Goal: Use online tool/utility: Utilize a website feature to perform a specific function

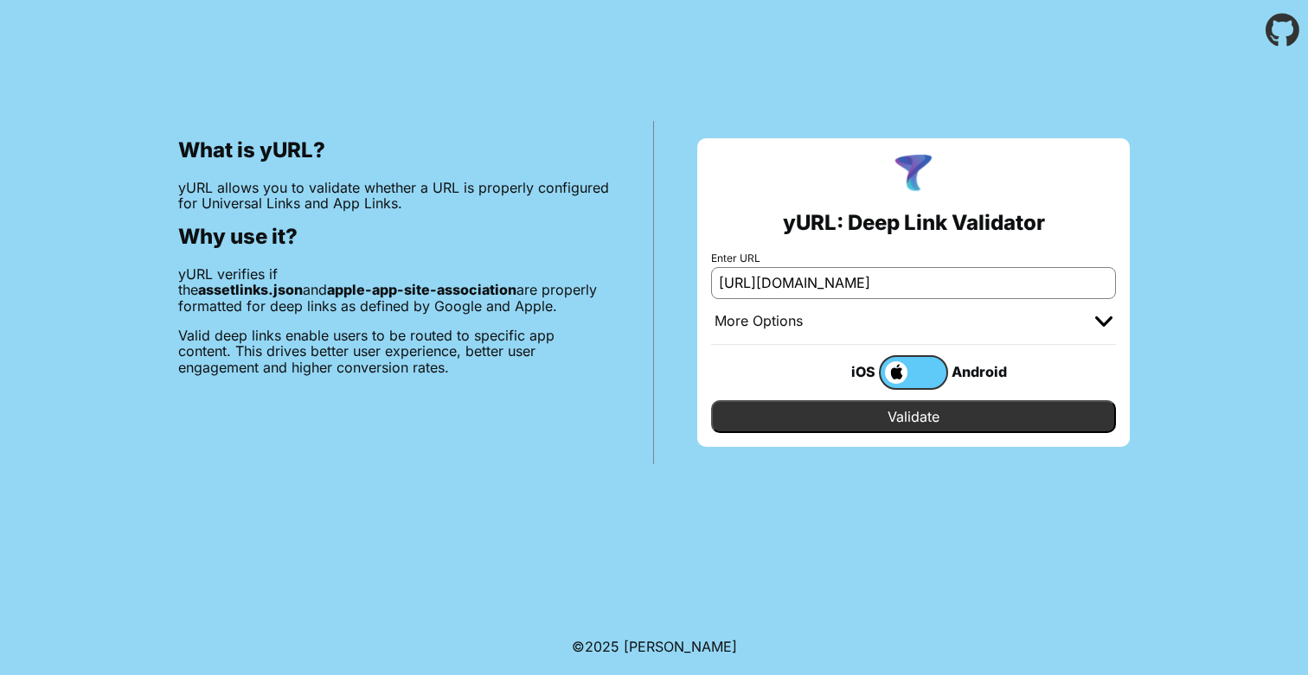
scroll to position [0, 98]
drag, startPoint x: 842, startPoint y: 286, endPoint x: 1252, endPoint y: 286, distance: 409.1
click at [1252, 286] on div "What is yURL? yURL allows you to validate whether a URL is properly configured …" at bounding box center [654, 263] width 1308 height 404
type input "[URL][DOMAIN_NAME]"
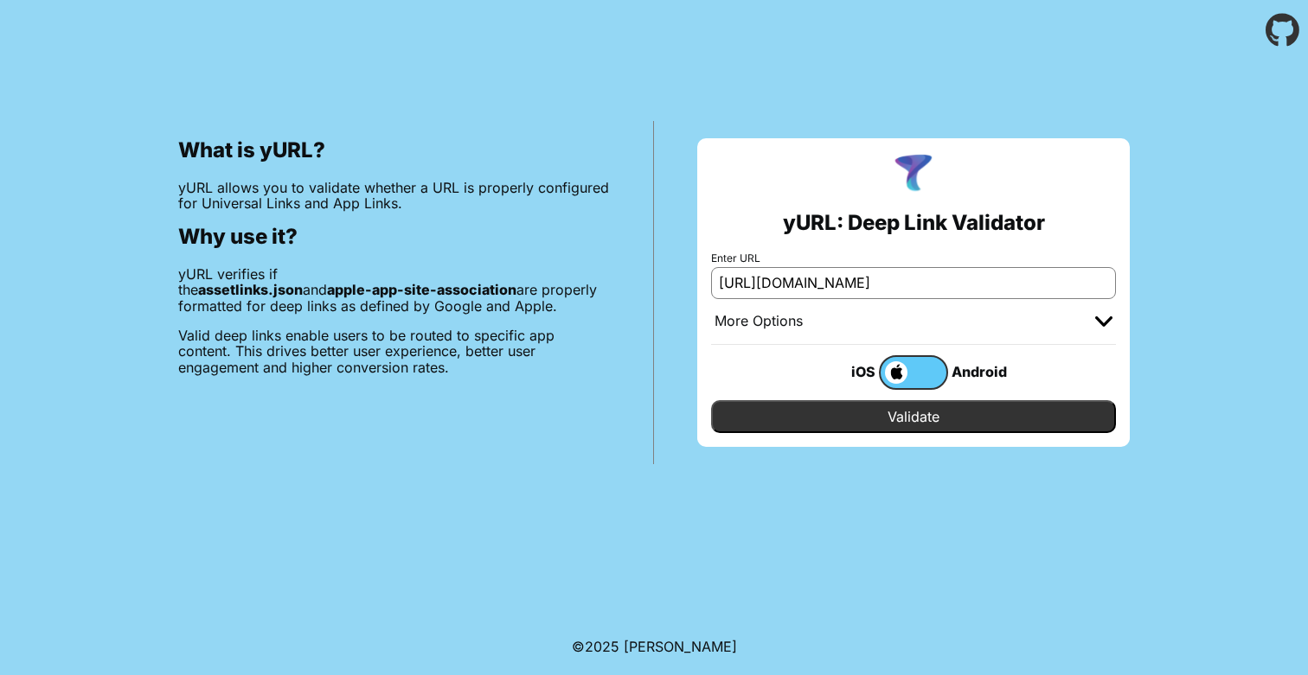
click at [711, 400] on input "Validate" at bounding box center [913, 416] width 405 height 33
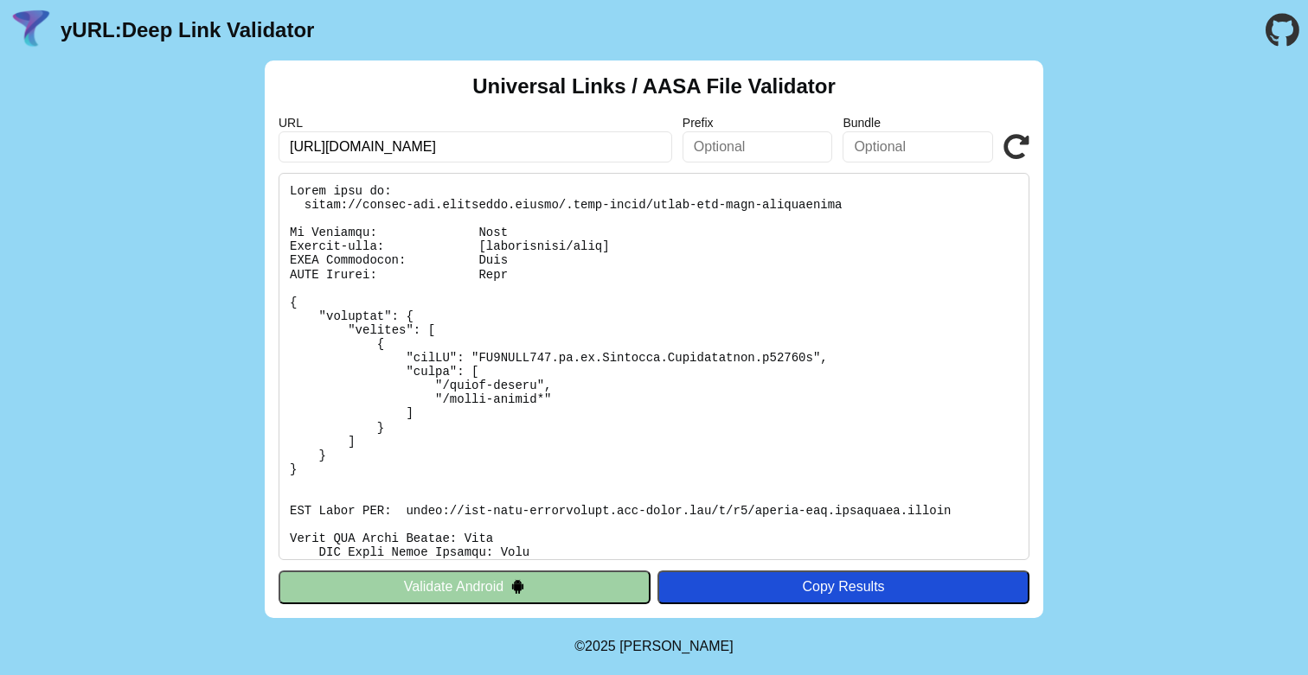
scroll to position [275, 0]
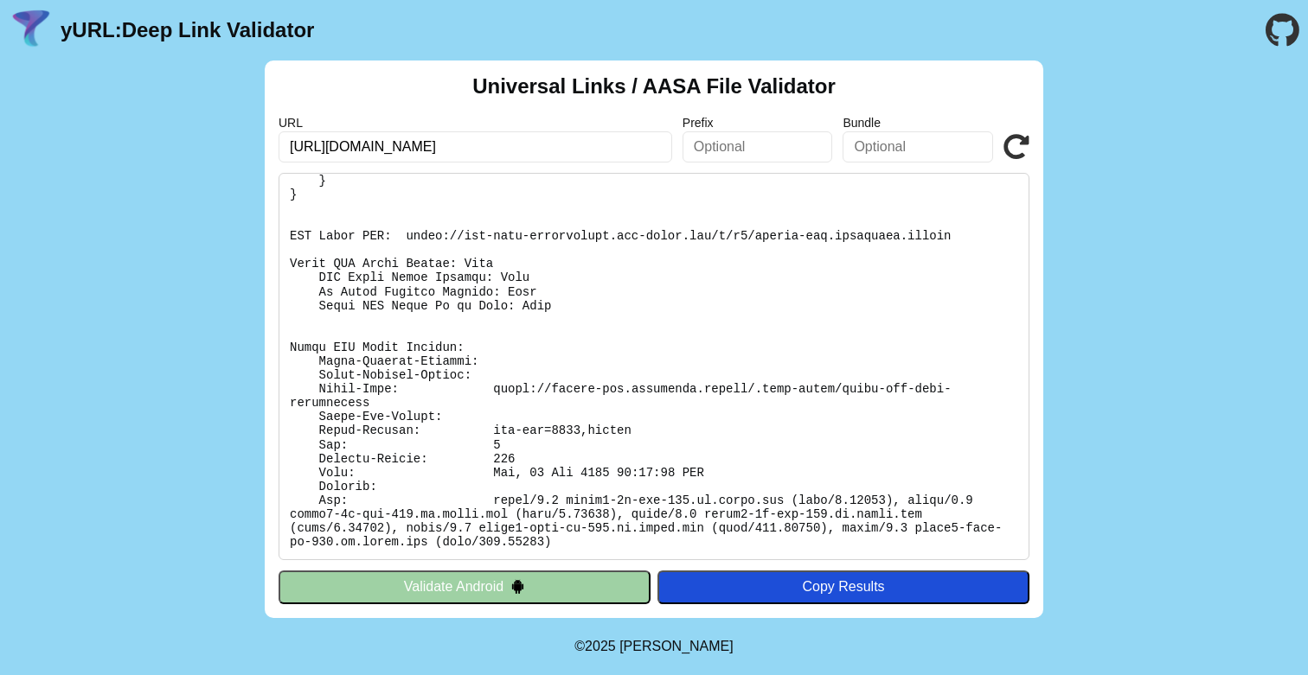
click at [466, 263] on pre at bounding box center [653, 366] width 751 height 387
drag, startPoint x: 466, startPoint y: 263, endPoint x: 537, endPoint y: 262, distance: 70.9
click at [538, 262] on pre at bounding box center [653, 366] width 751 height 387
click at [537, 262] on pre at bounding box center [653, 366] width 751 height 387
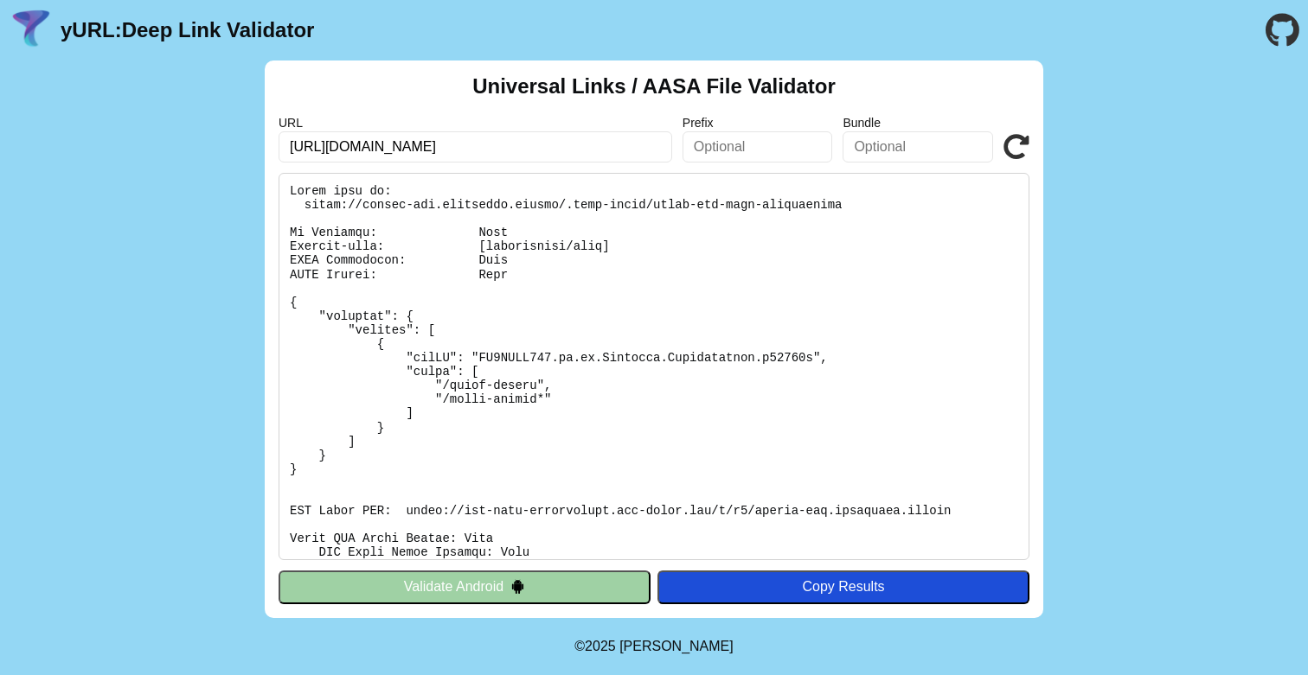
click at [537, 262] on pre at bounding box center [653, 366] width 751 height 387
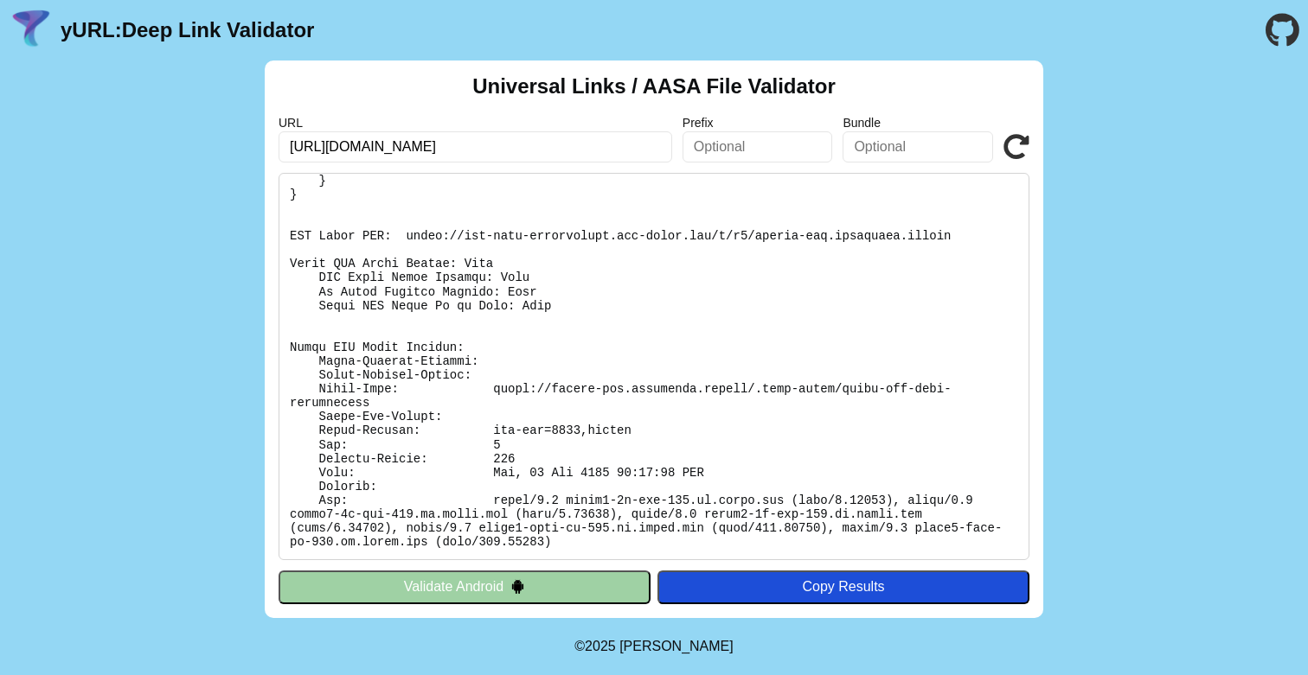
scroll to position [256, 0]
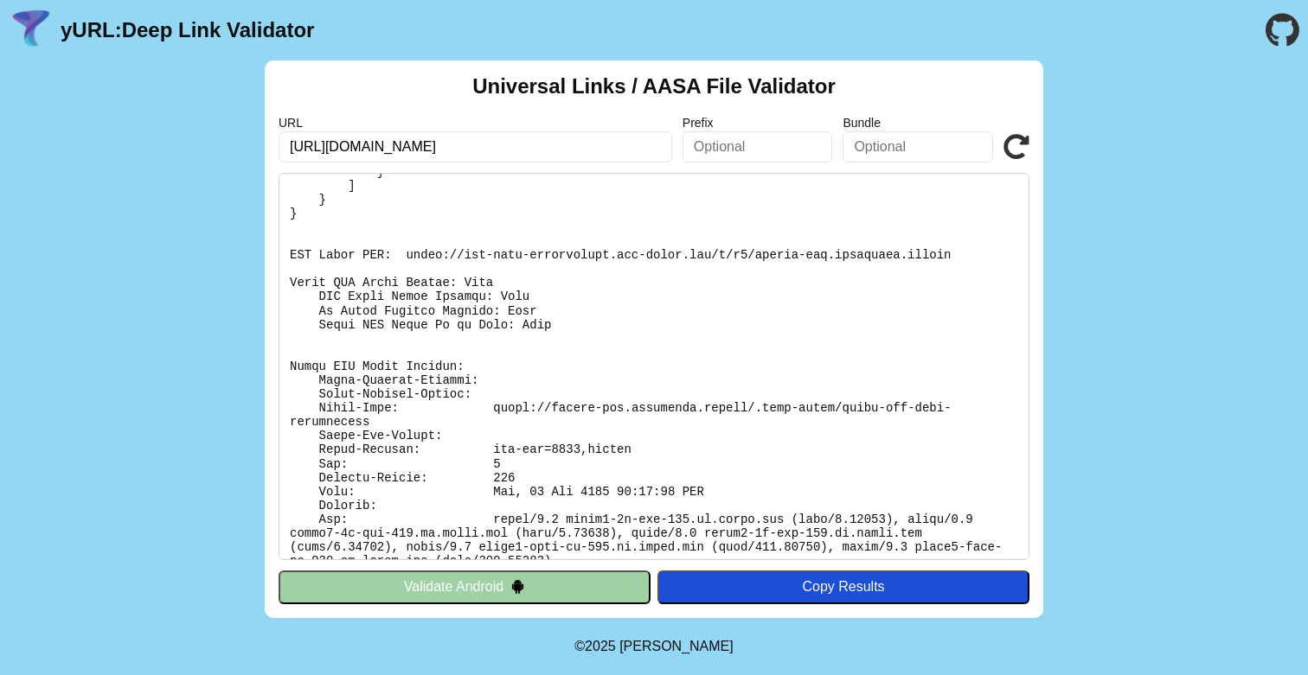
click at [503, 584] on button "Validate Android" at bounding box center [464, 587] width 372 height 33
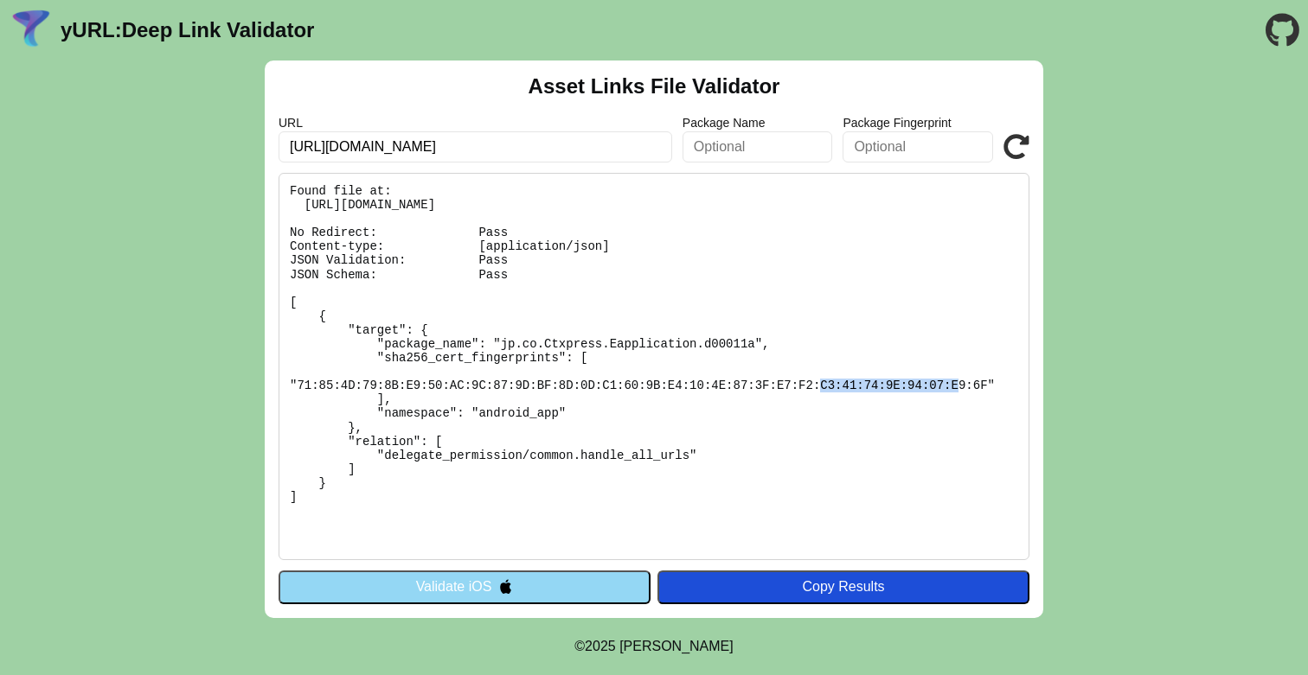
drag, startPoint x: 492, startPoint y: 379, endPoint x: 637, endPoint y: 379, distance: 145.3
click at [637, 379] on pre "Found file at: https://public-dev.cityremit.global/.well-known/assetlinks.json …" at bounding box center [653, 366] width 751 height 387
click at [510, 447] on pre "Found file at: https://public-dev.cityremit.global/.well-known/assetlinks.json …" at bounding box center [653, 366] width 751 height 387
